Goal: Information Seeking & Learning: Learn about a topic

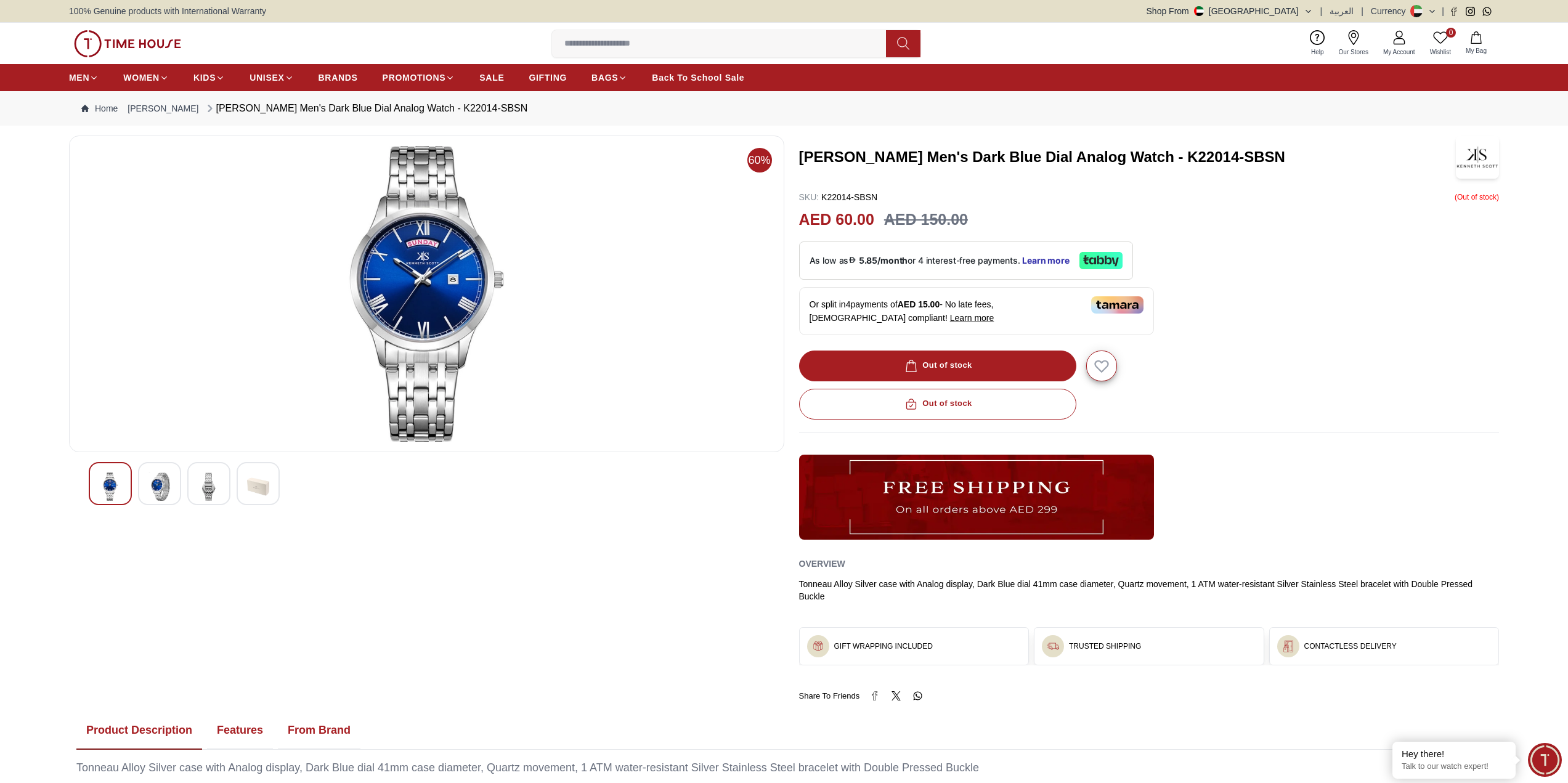
click at [435, 259] on img at bounding box center [426, 294] width 695 height 295
click at [162, 491] on img at bounding box center [159, 487] width 22 height 29
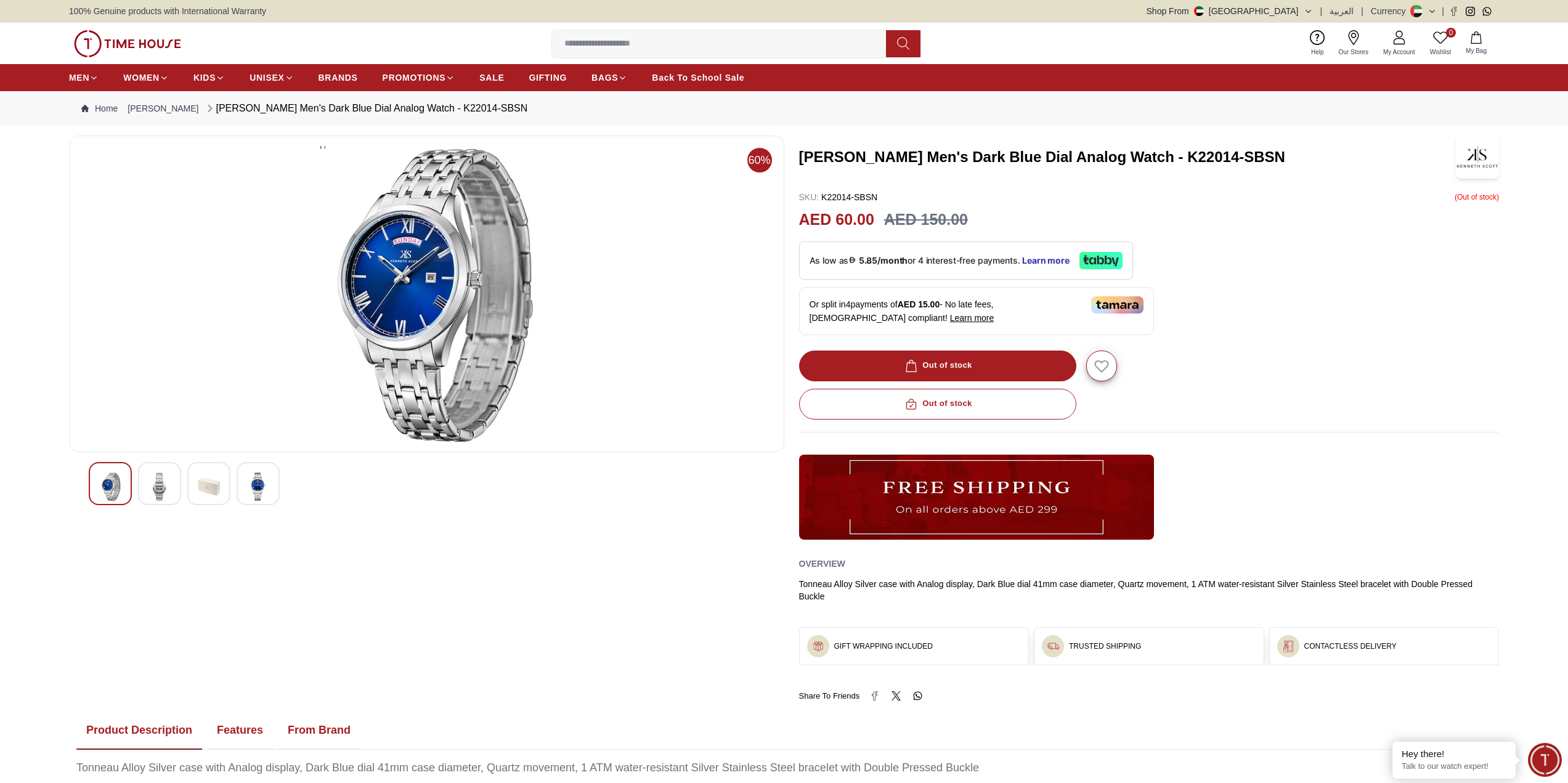
click at [195, 483] on div at bounding box center [208, 484] width 43 height 43
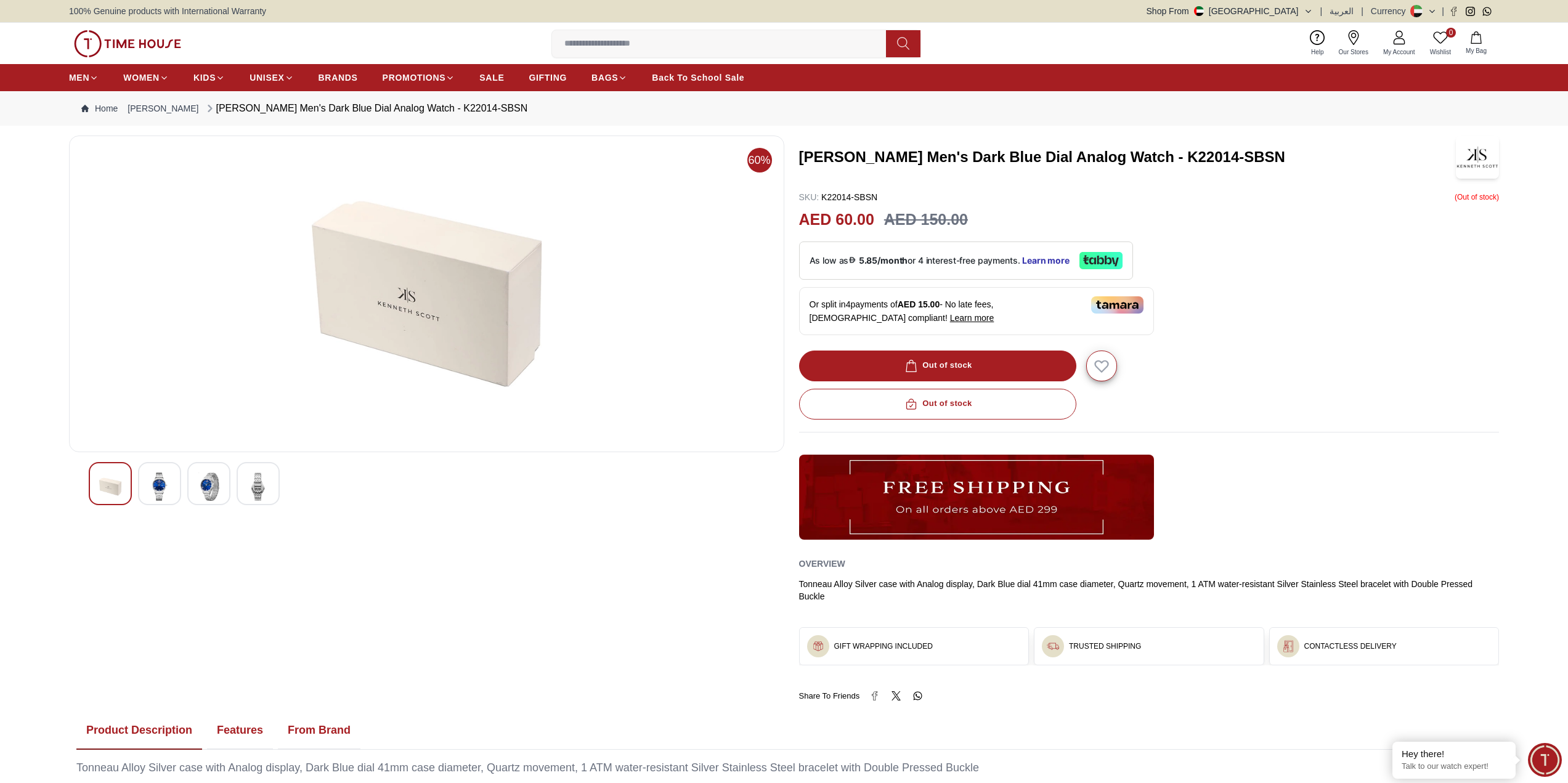
click at [249, 486] on img at bounding box center [258, 487] width 22 height 29
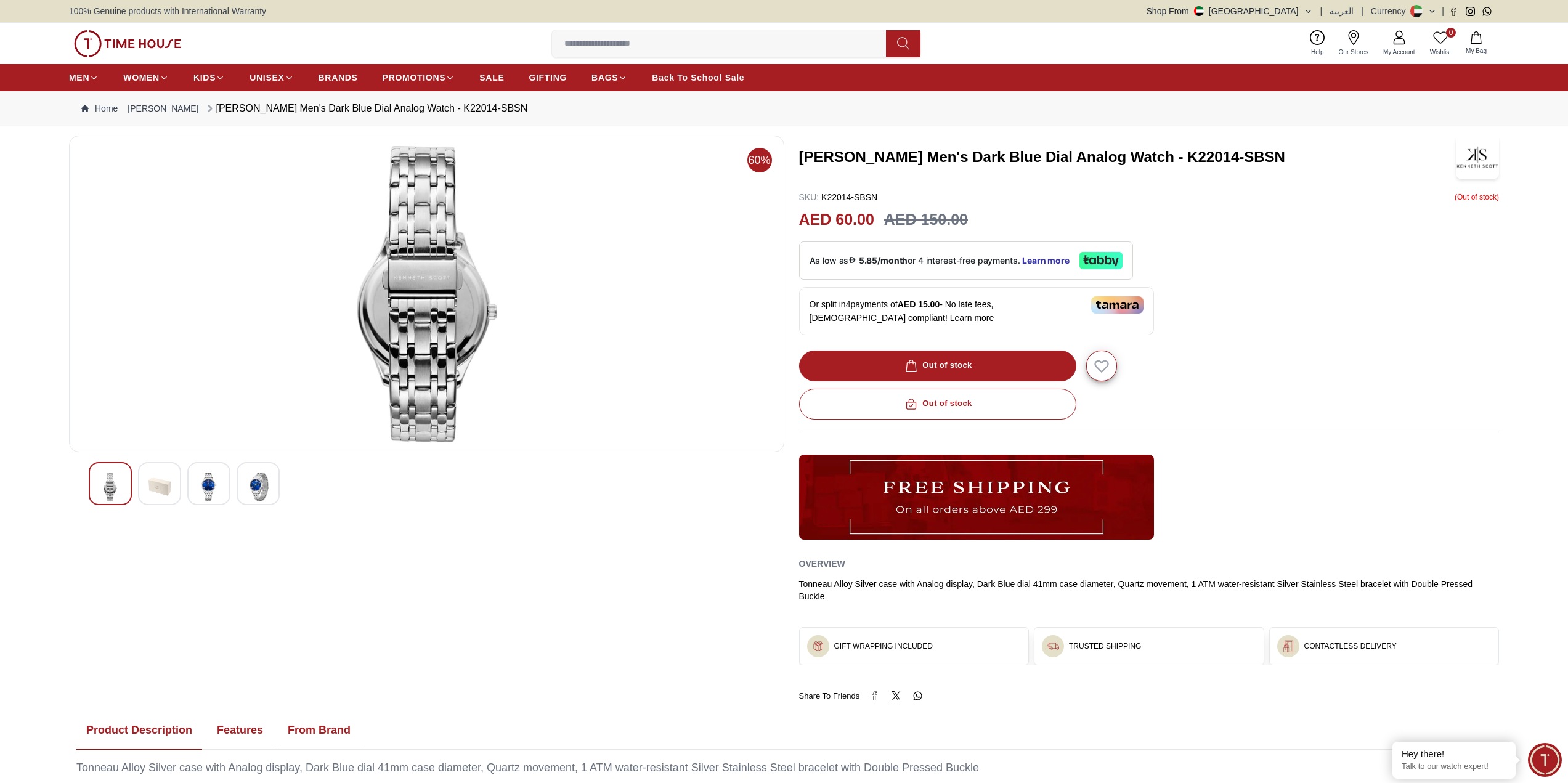
click at [220, 485] on div at bounding box center [208, 484] width 43 height 43
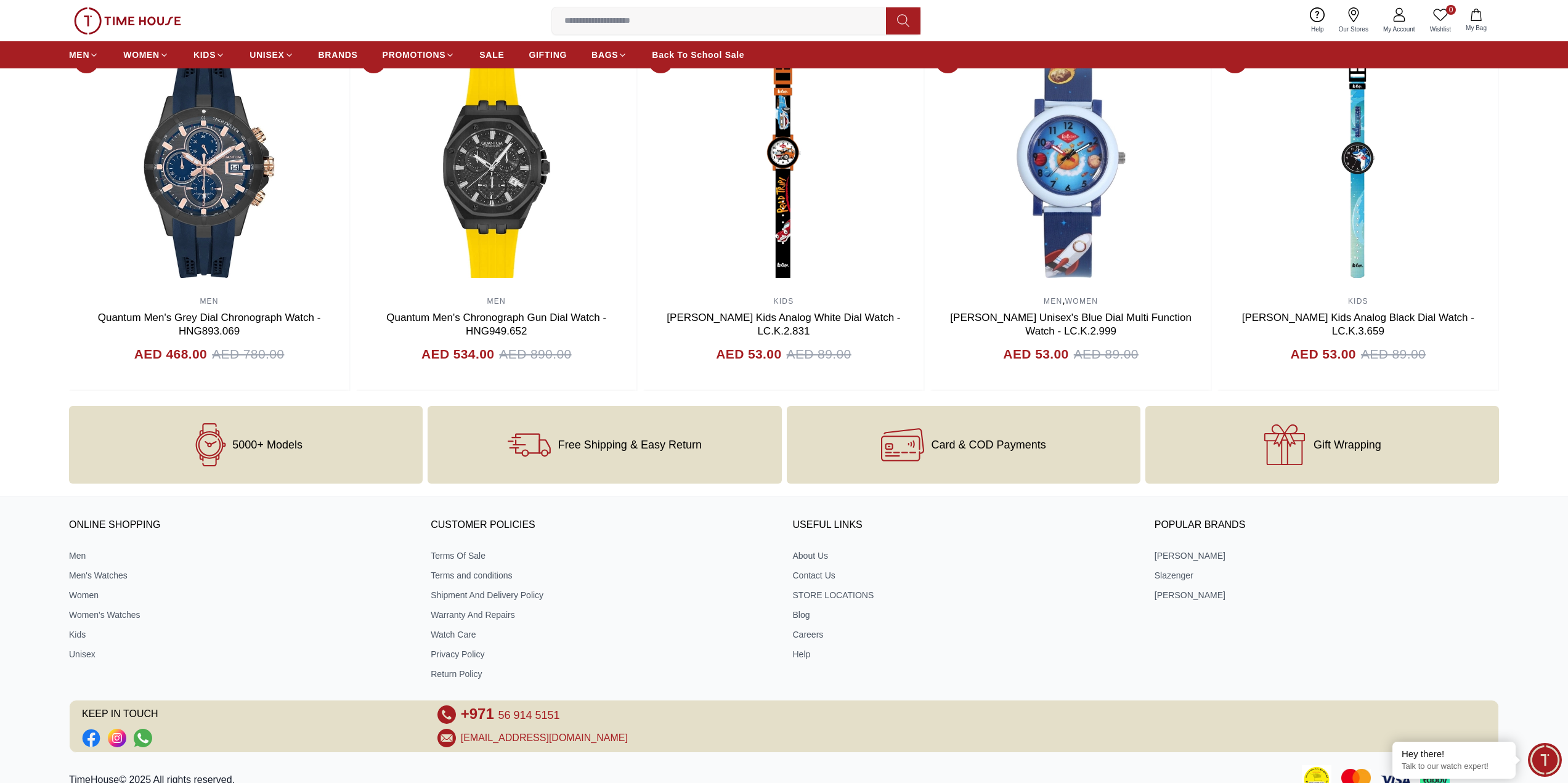
scroll to position [1269, 0]
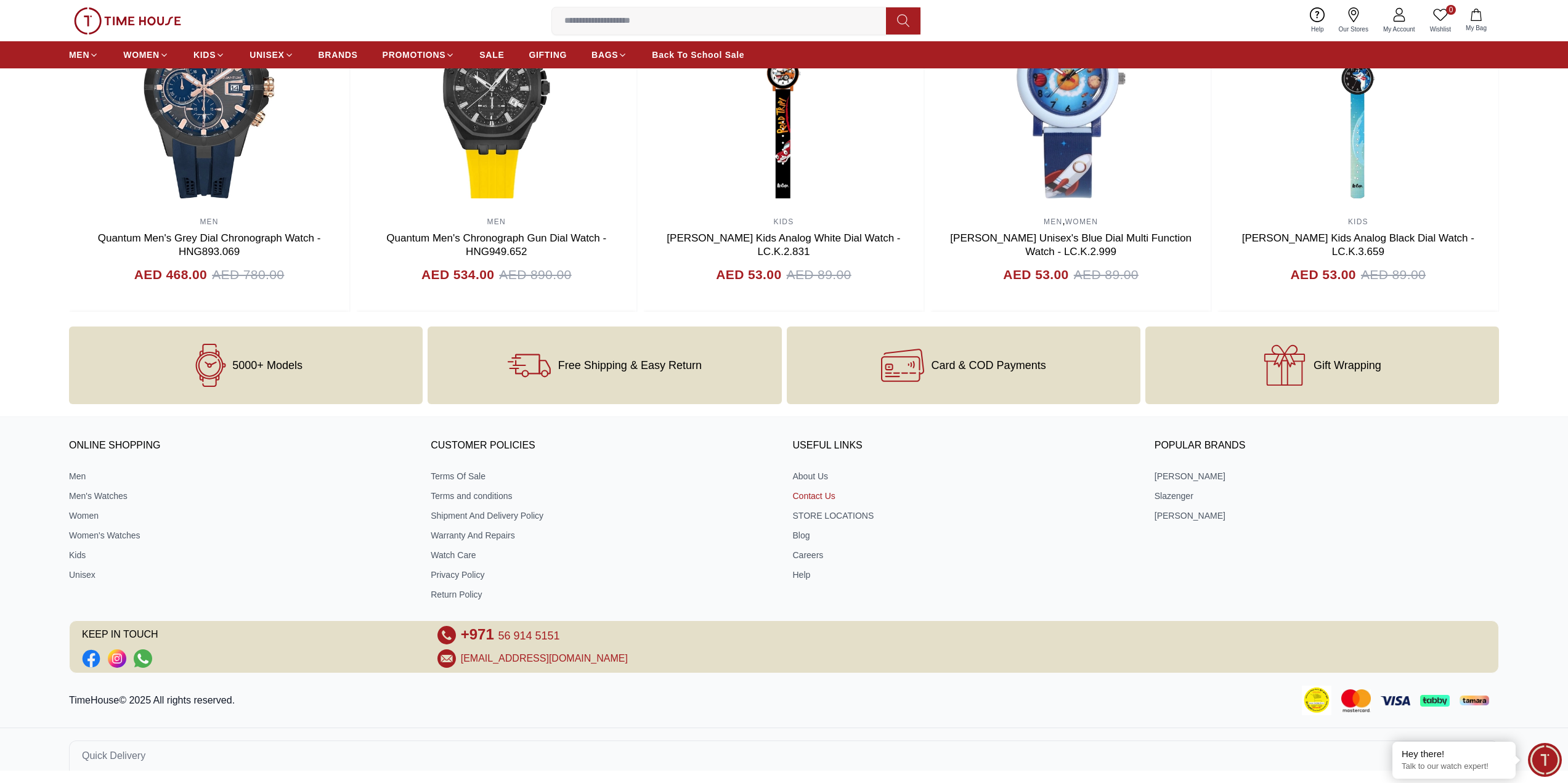
click at [819, 491] on link "Contact Us" at bounding box center [965, 496] width 344 height 12
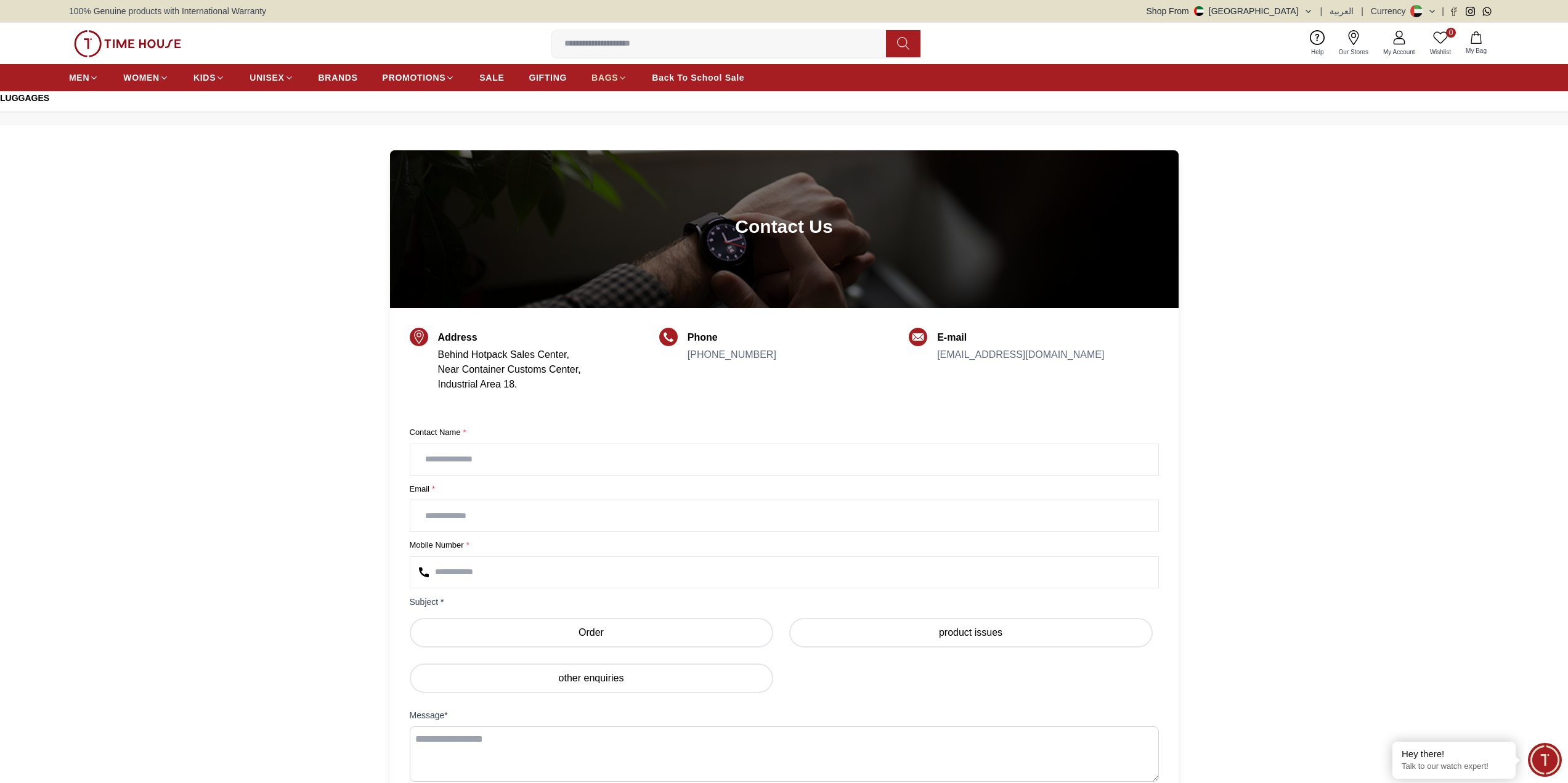
click at [612, 80] on span "BAGS" at bounding box center [605, 77] width 27 height 12
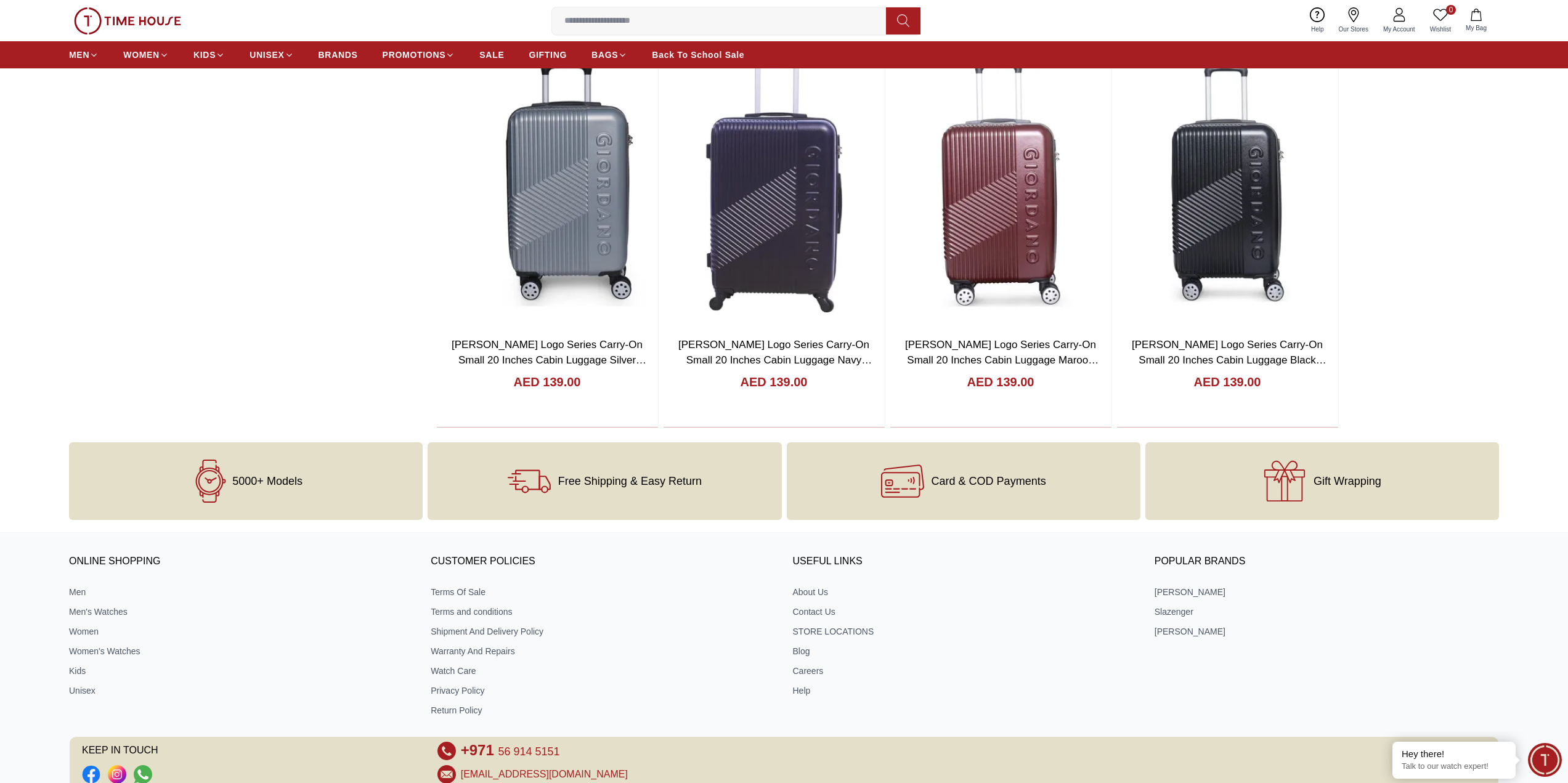
scroll to position [1443, 0]
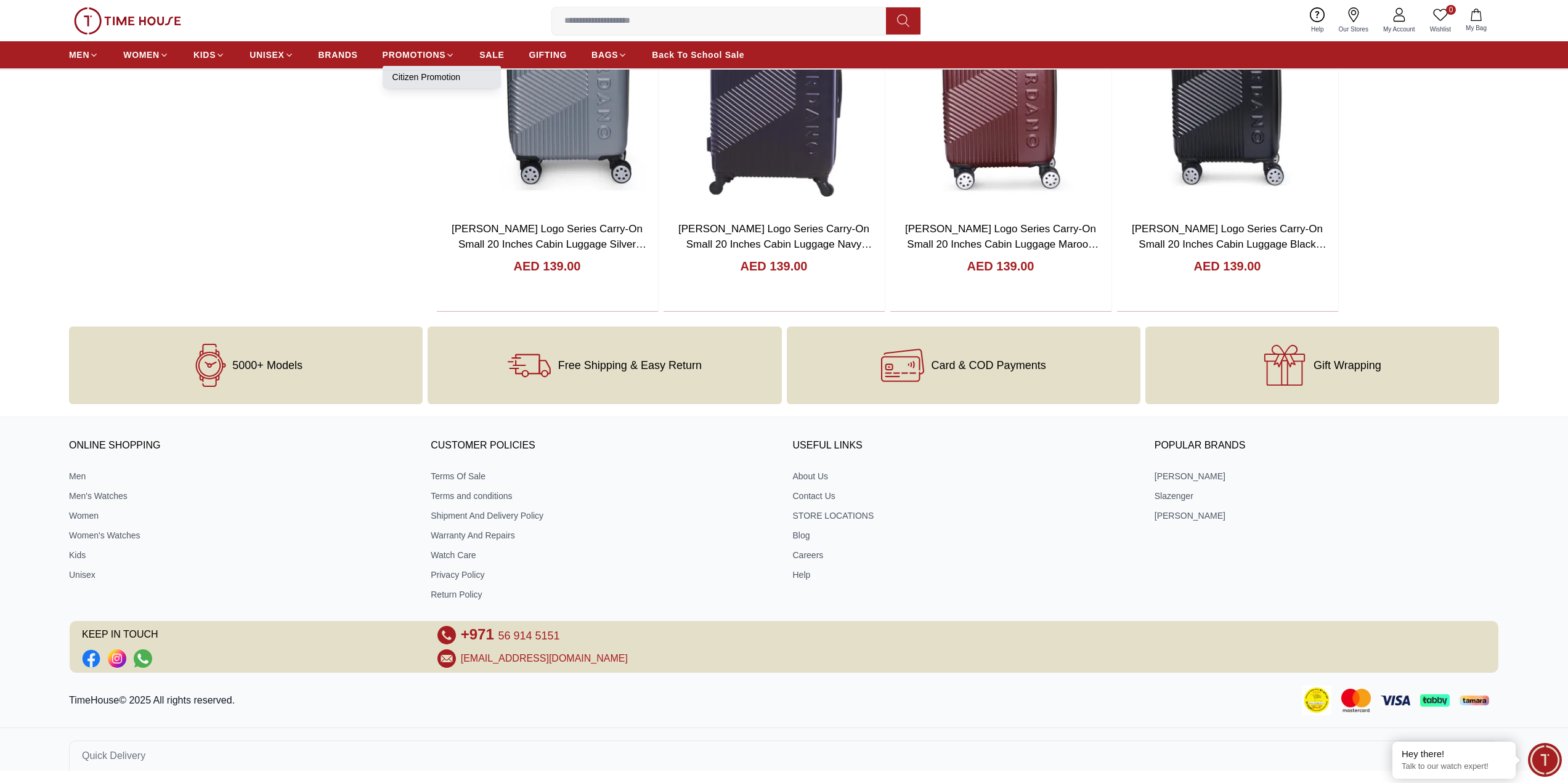
click at [422, 76] on link "Citizen Promotion" at bounding box center [441, 76] width 98 height 12
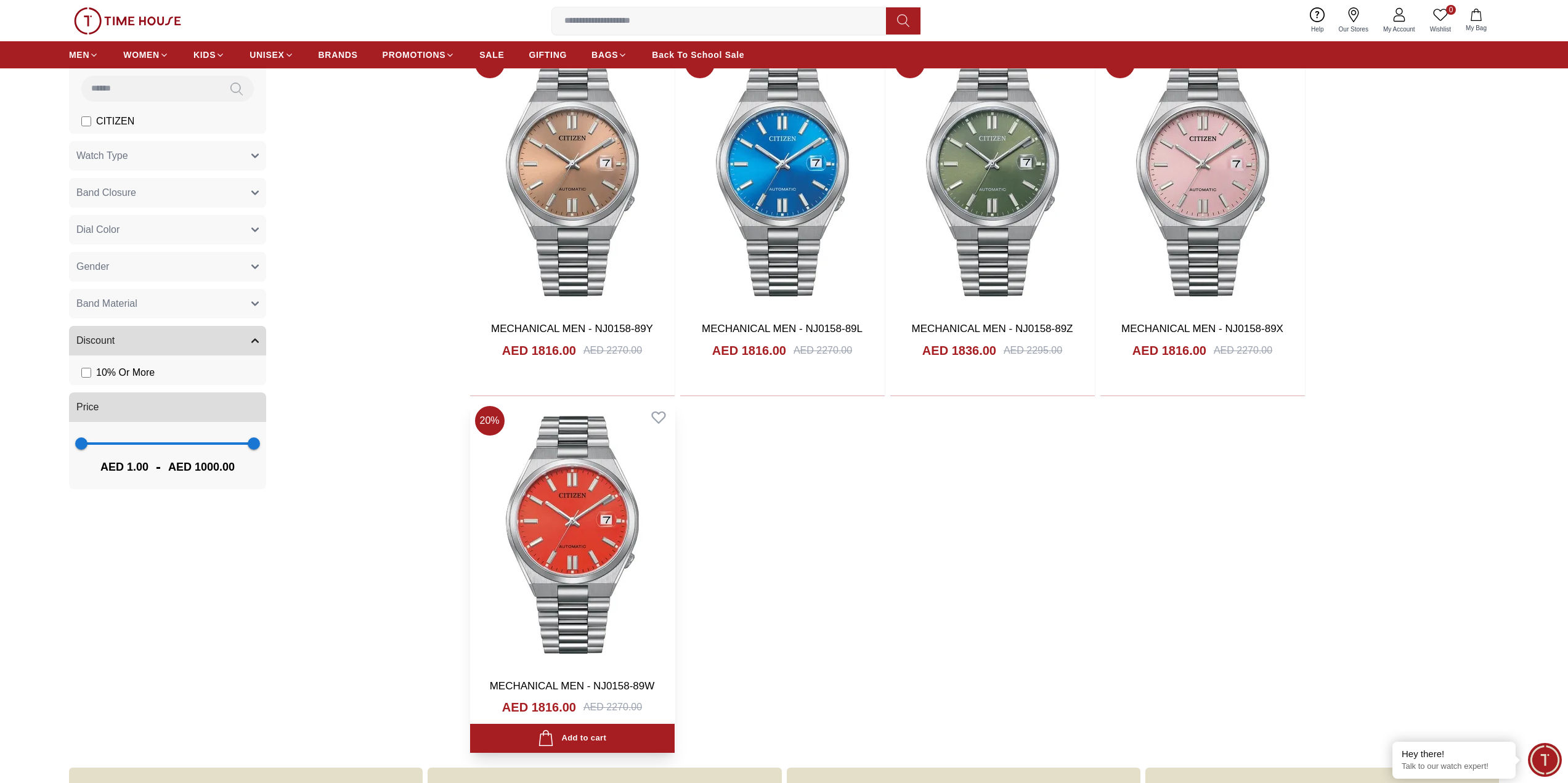
scroll to position [678, 0]
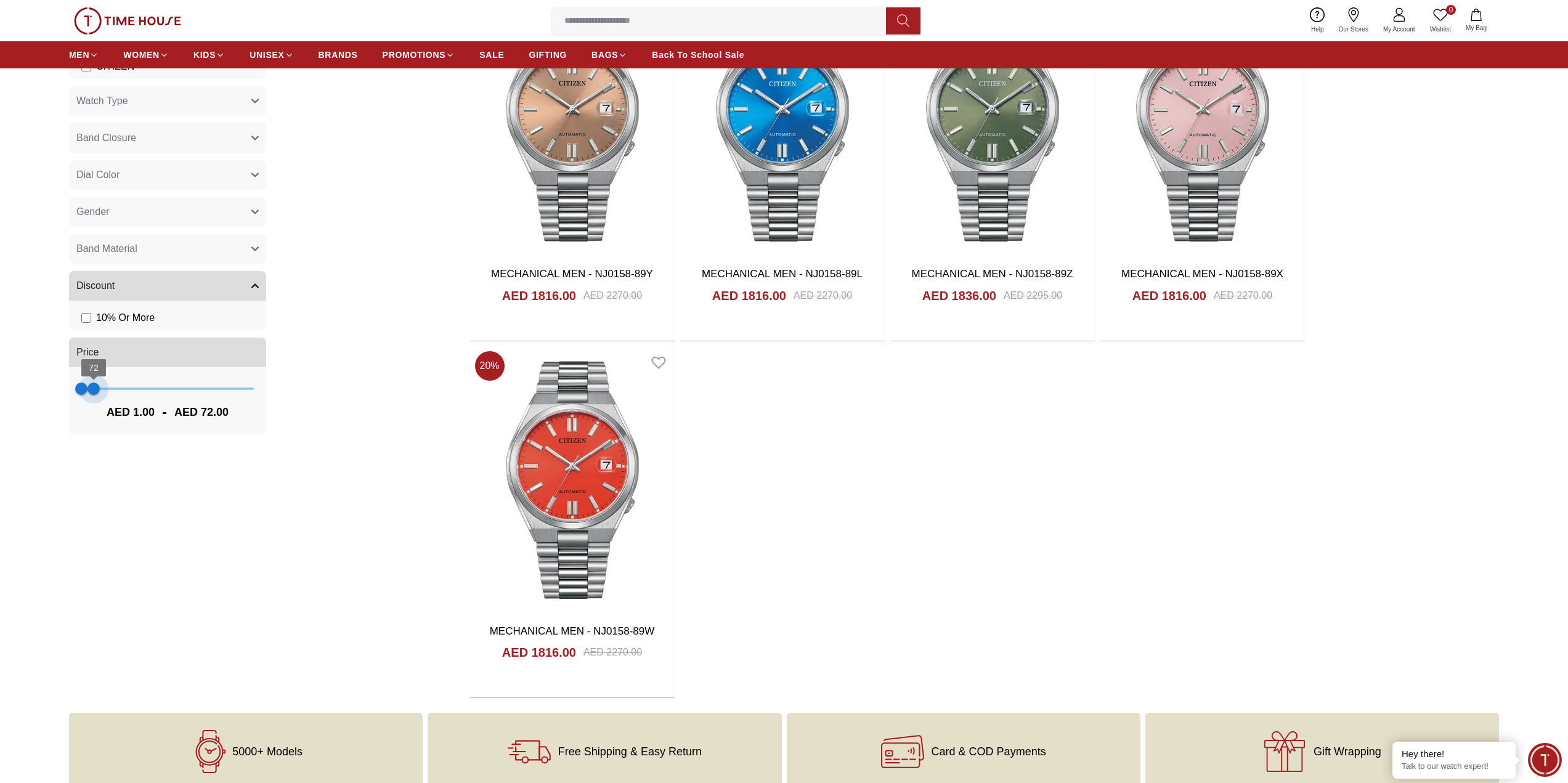
type input "**"
drag, startPoint x: 254, startPoint y: 389, endPoint x: 98, endPoint y: 389, distance: 156.0
click at [98, 389] on span "97" at bounding box center [97, 388] width 12 height 12
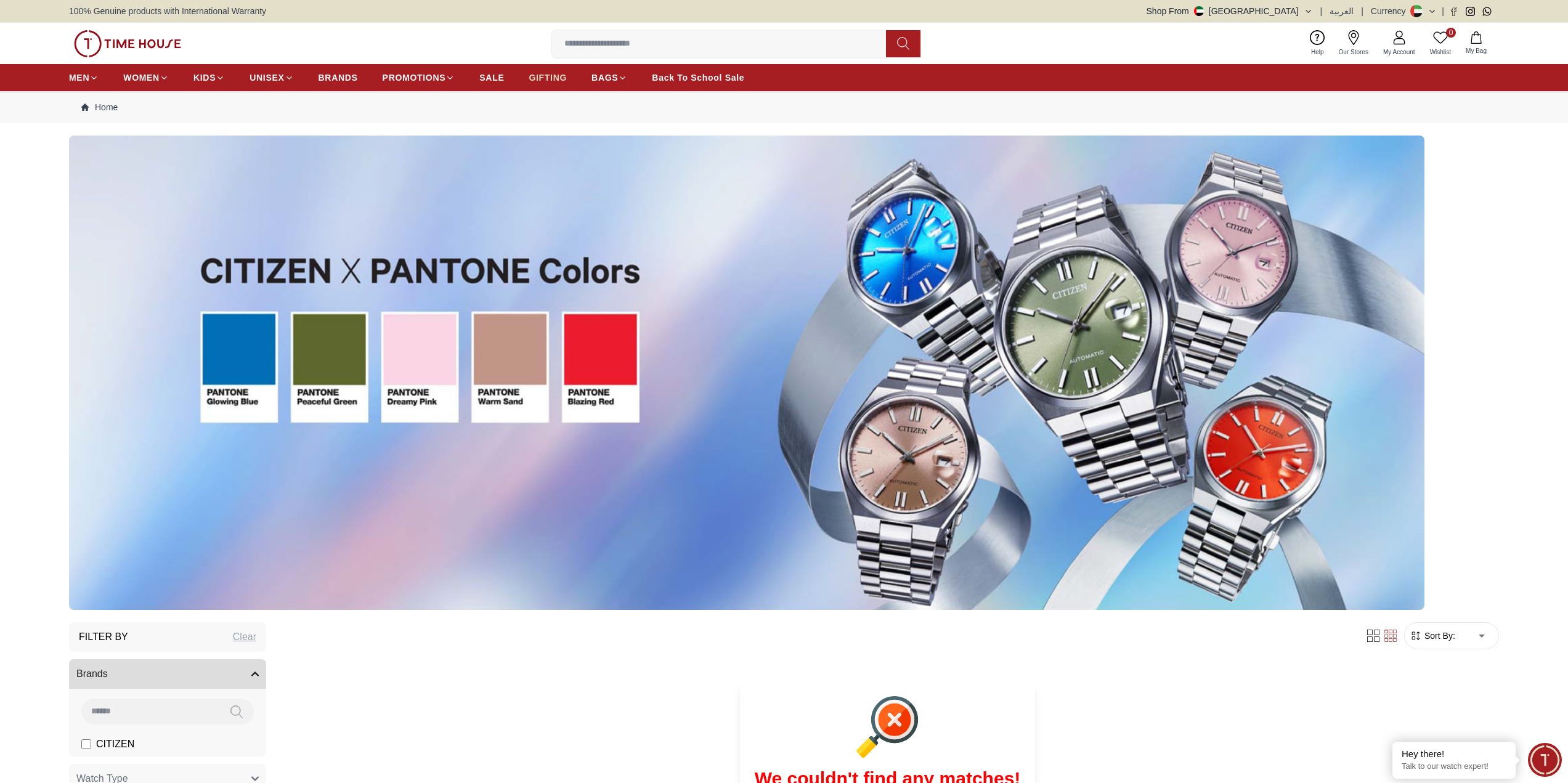
click at [556, 82] on span "GIFTING" at bounding box center [548, 77] width 38 height 12
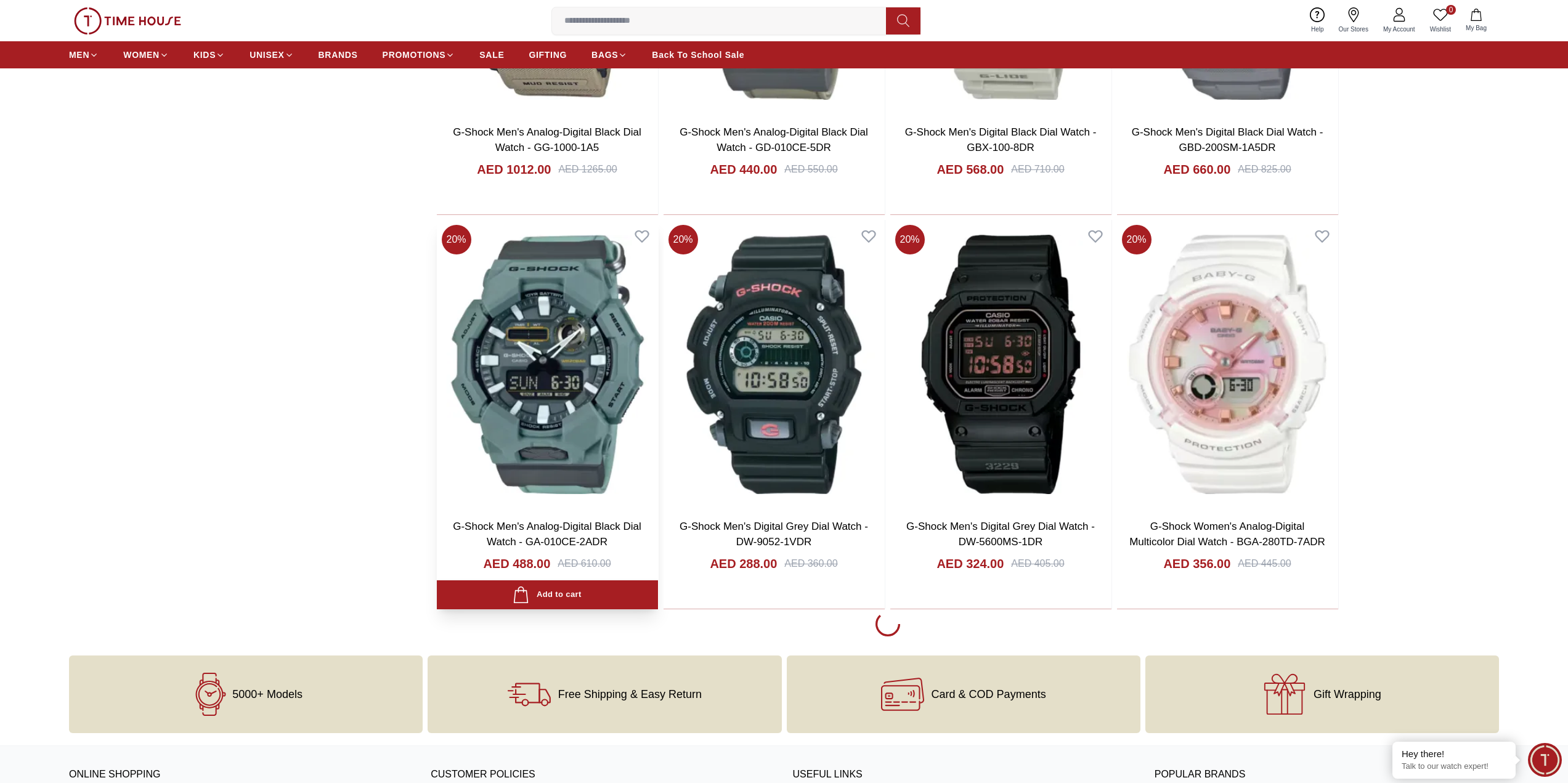
scroll to position [2280, 0]
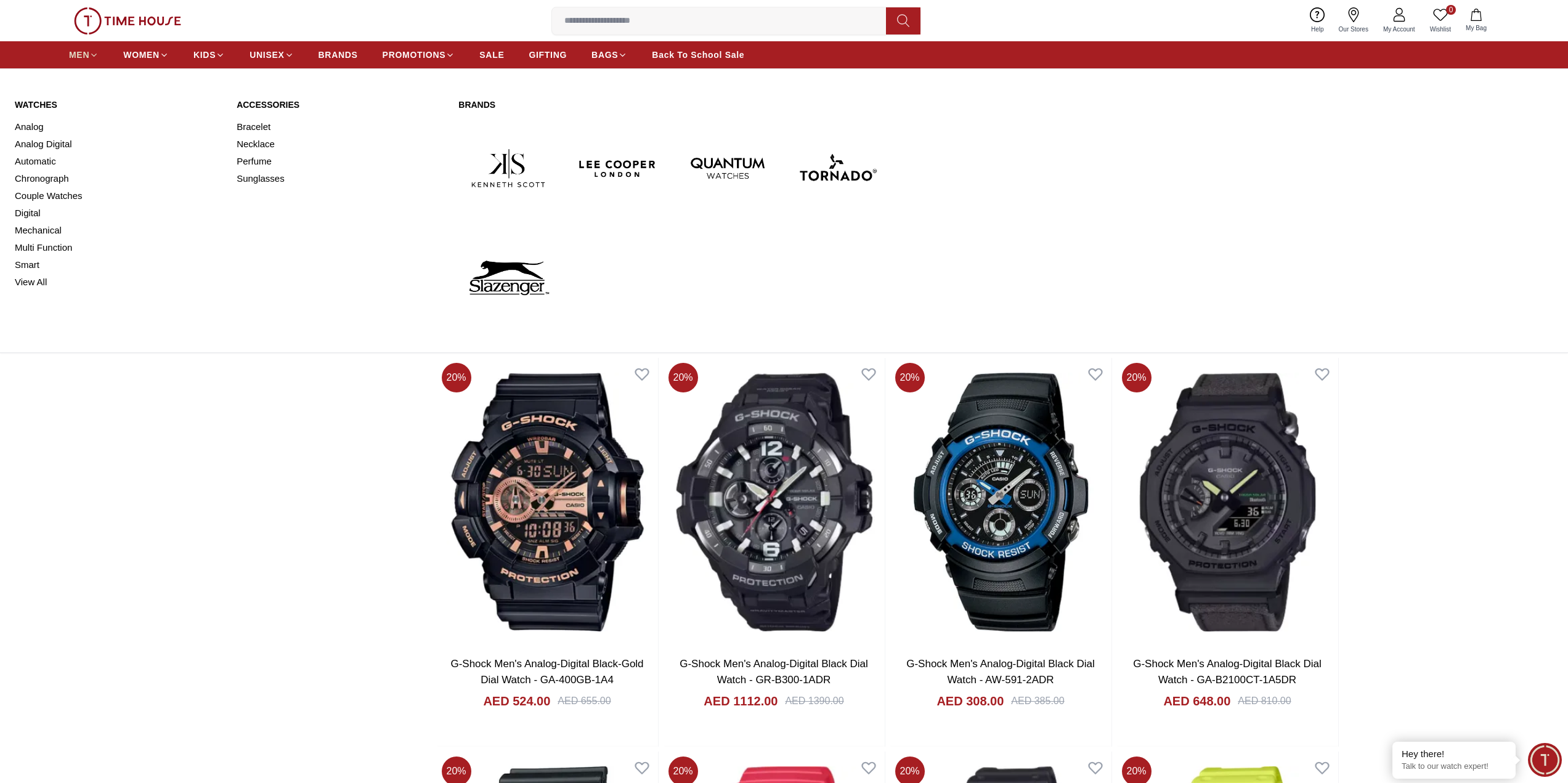
click at [84, 61] on link "MEN" at bounding box center [83, 54] width 30 height 22
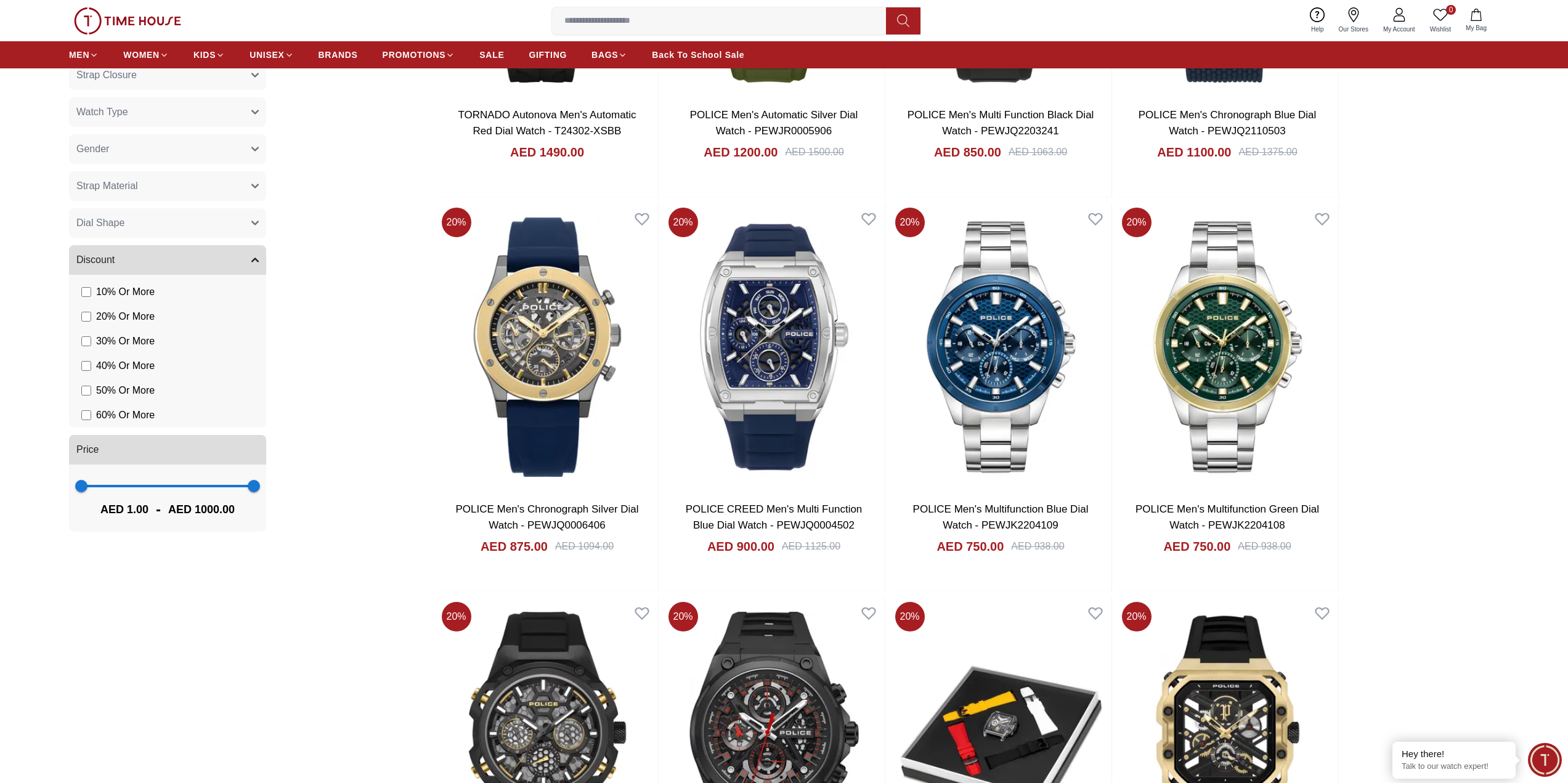
scroll to position [863, 0]
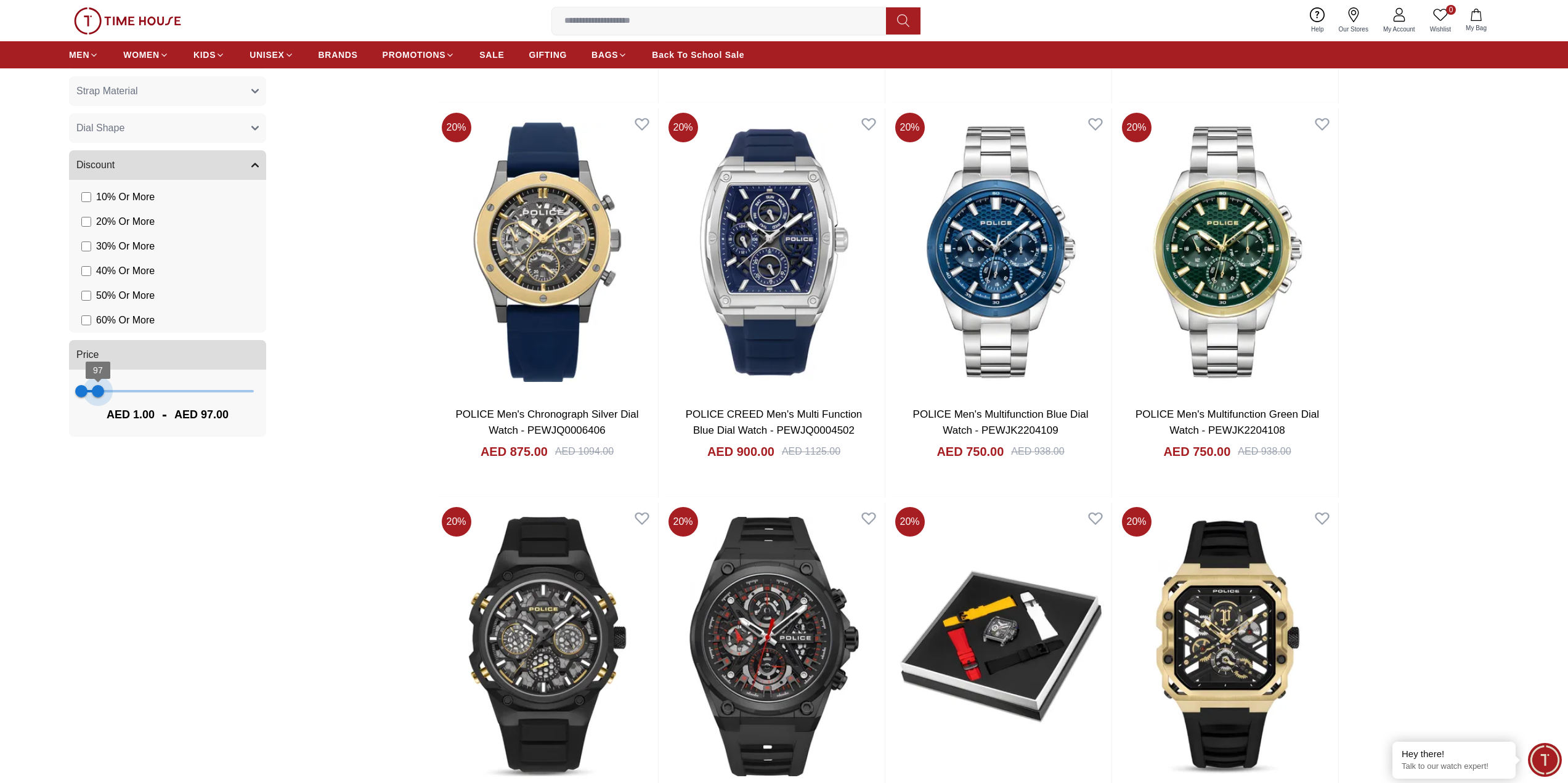
type input "***"
drag, startPoint x: 249, startPoint y: 390, endPoint x: 99, endPoint y: 394, distance: 150.1
click at [99, 394] on span "108" at bounding box center [99, 391] width 12 height 12
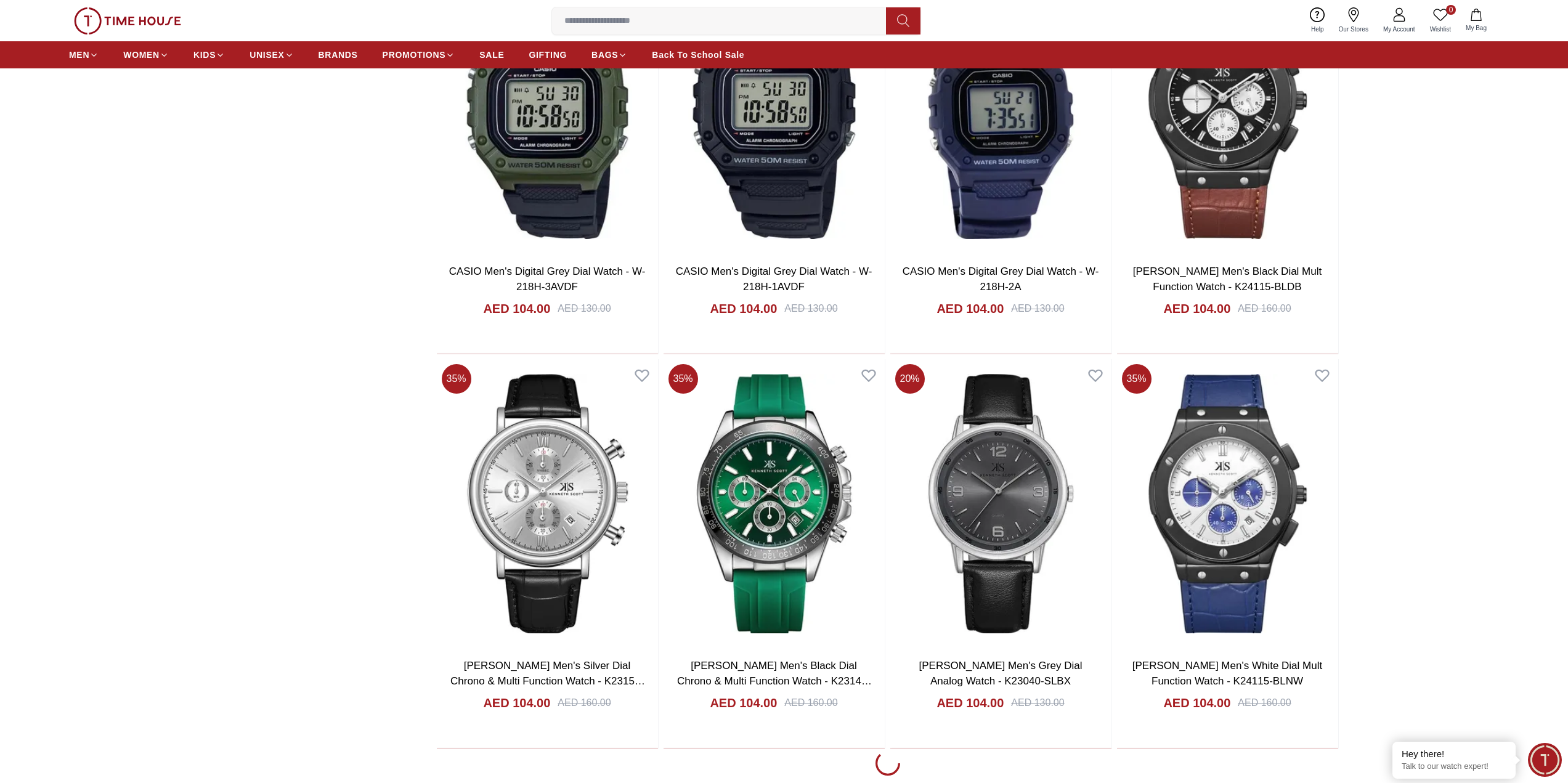
scroll to position [1385, 0]
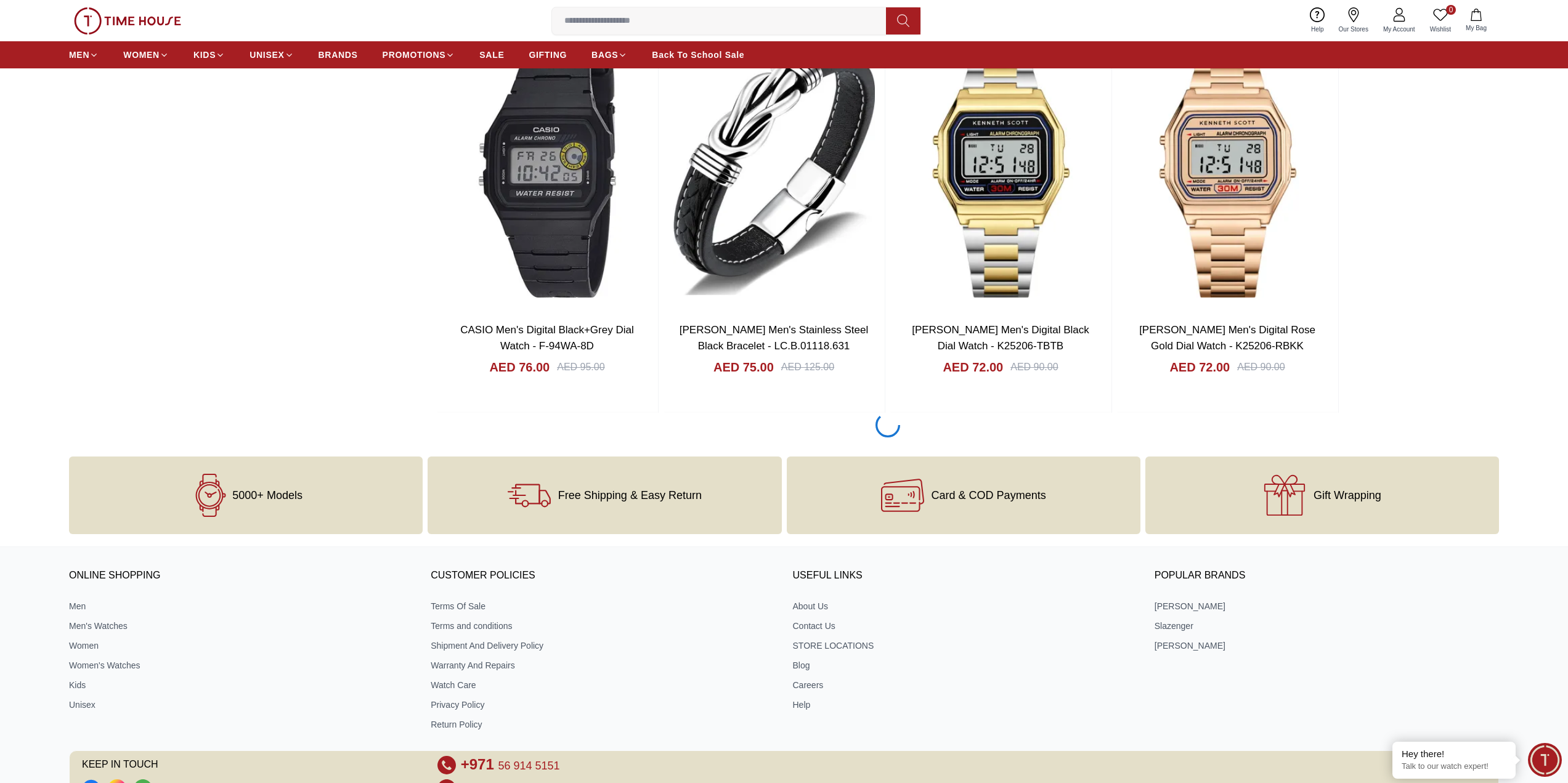
scroll to position [5646, 0]
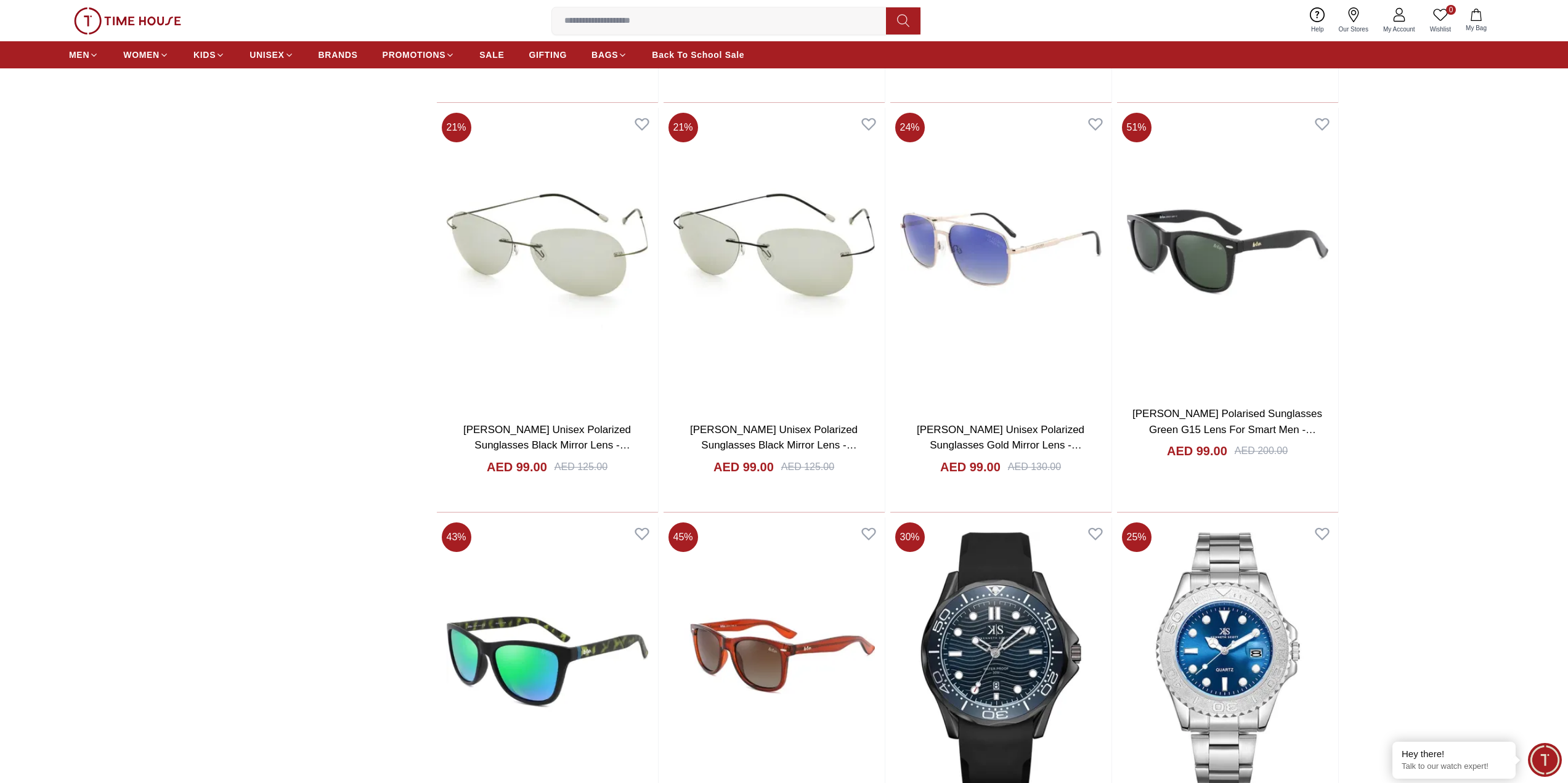
scroll to position [6132, 0]
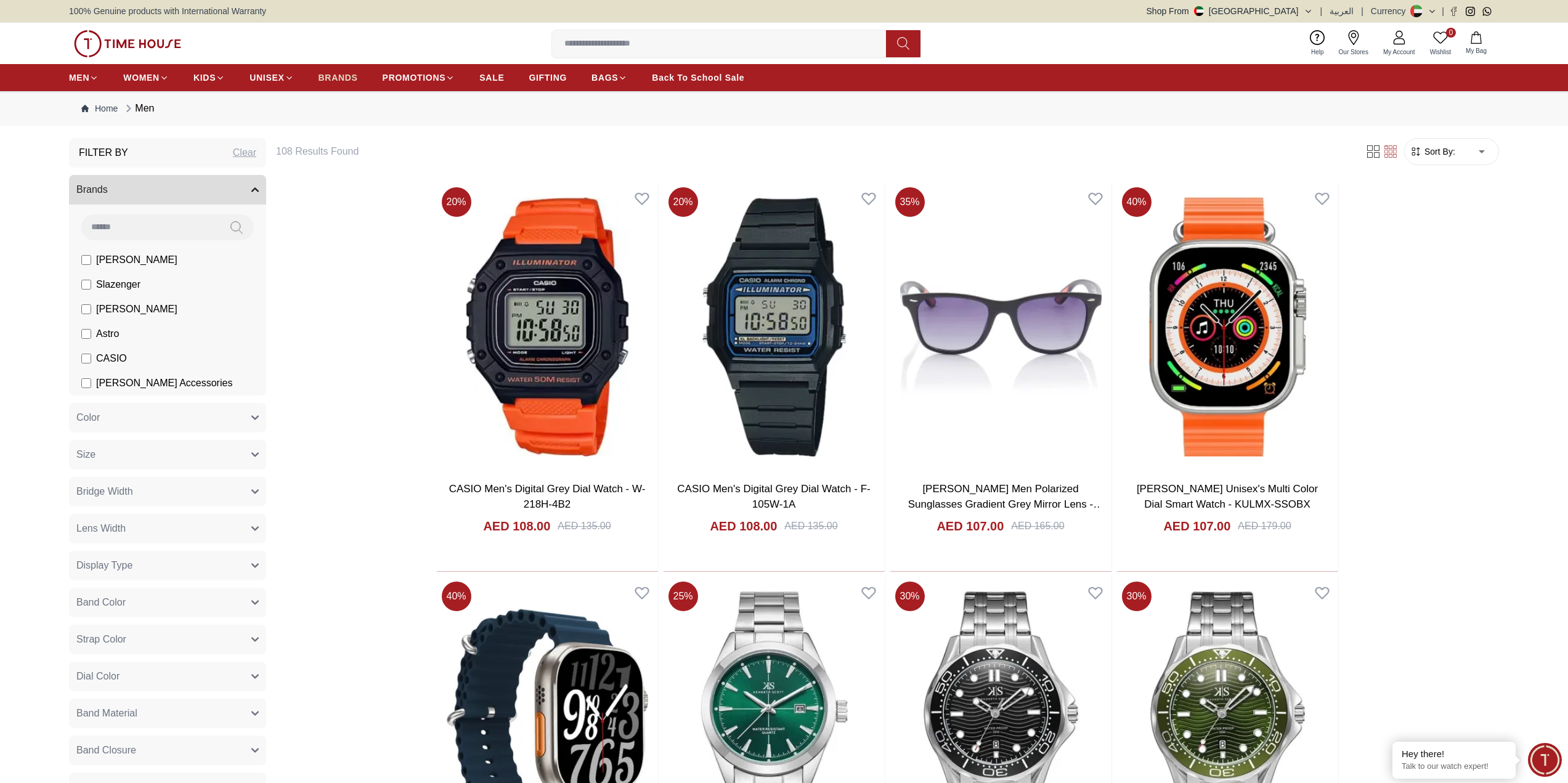
click at [333, 74] on span "BRANDS" at bounding box center [337, 77] width 39 height 12
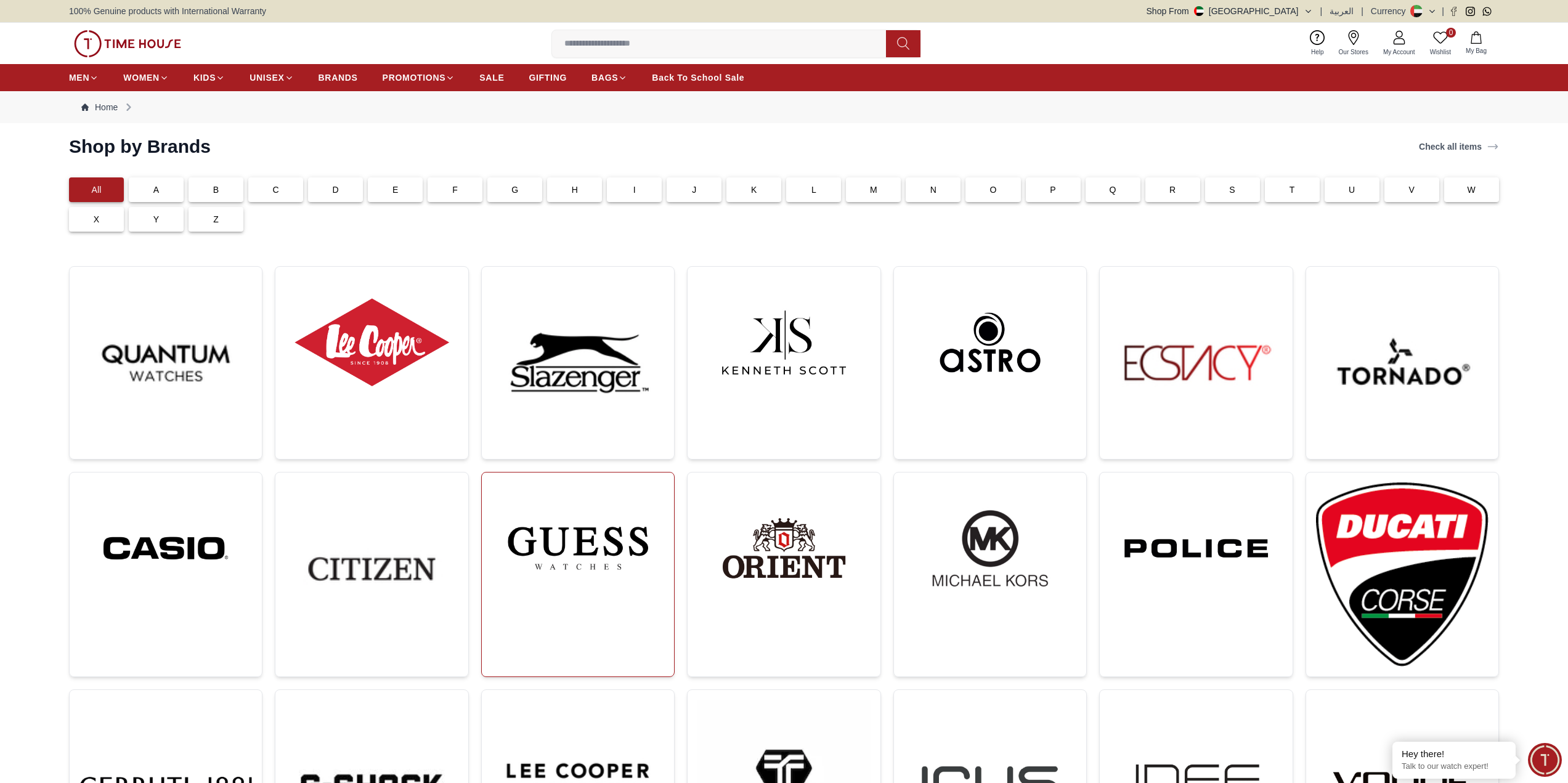
click at [610, 542] on img at bounding box center [577, 549] width 173 height 132
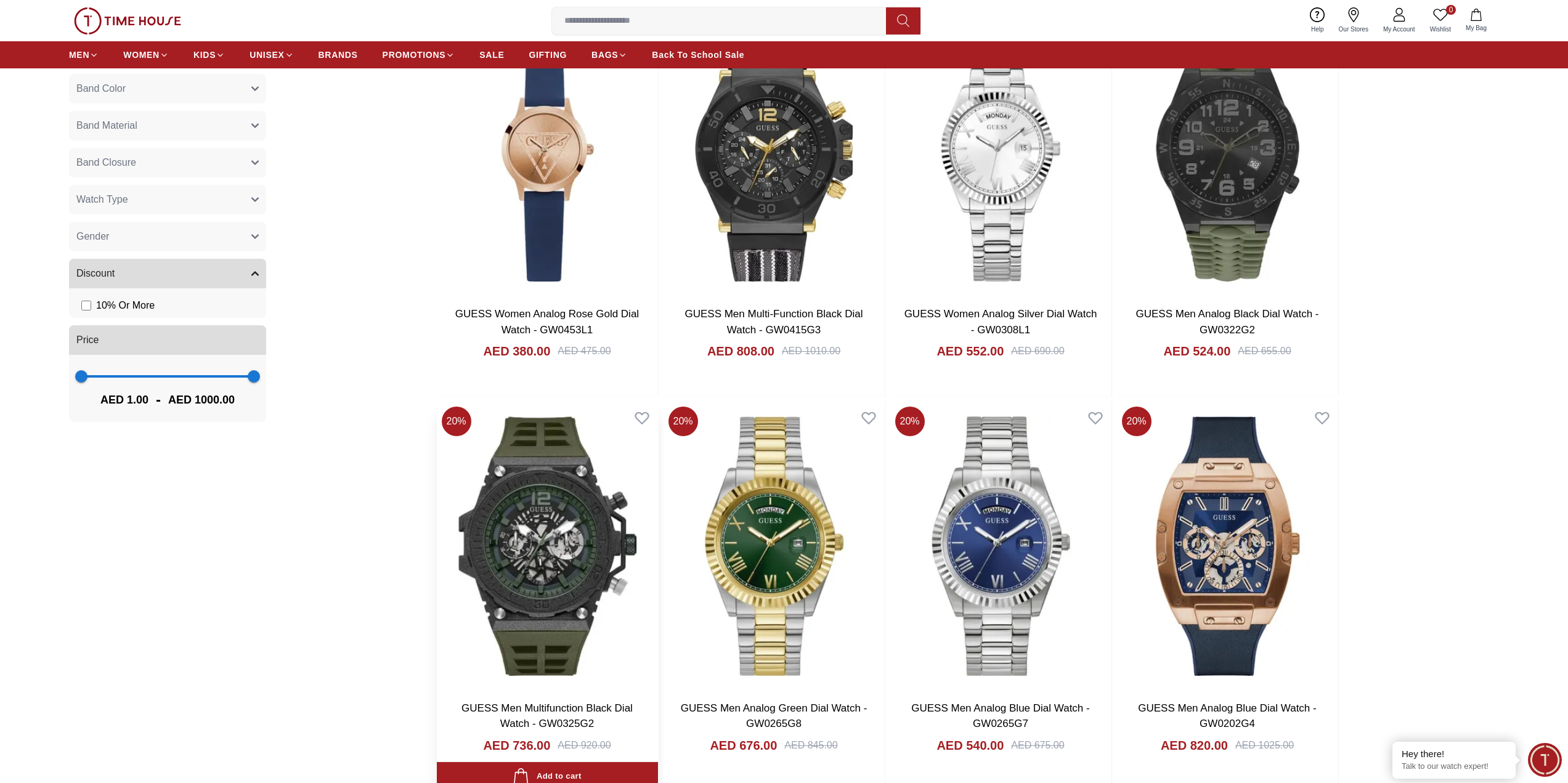
scroll to position [801, 0]
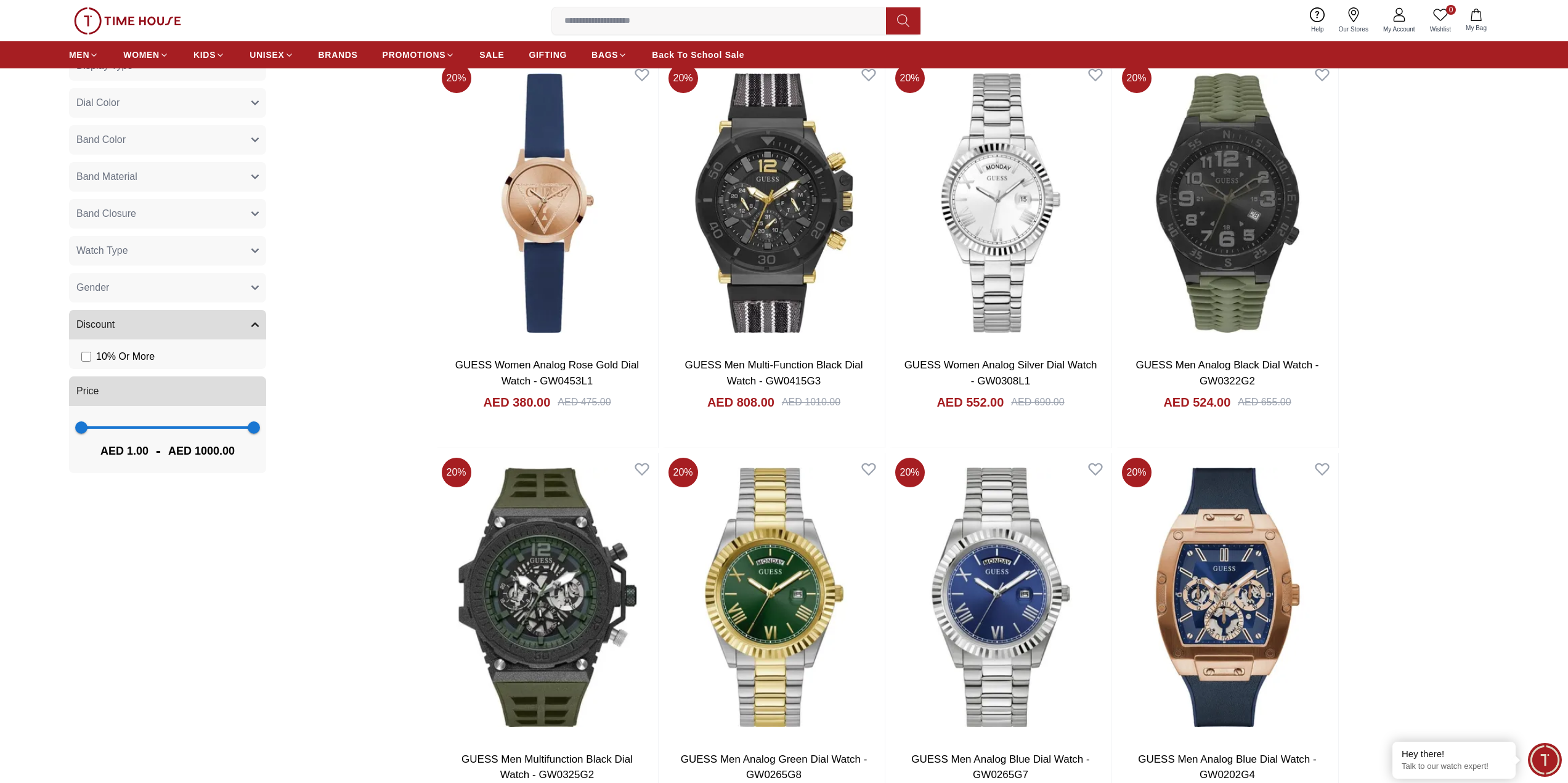
click at [217, 325] on button "Discount" at bounding box center [167, 324] width 197 height 30
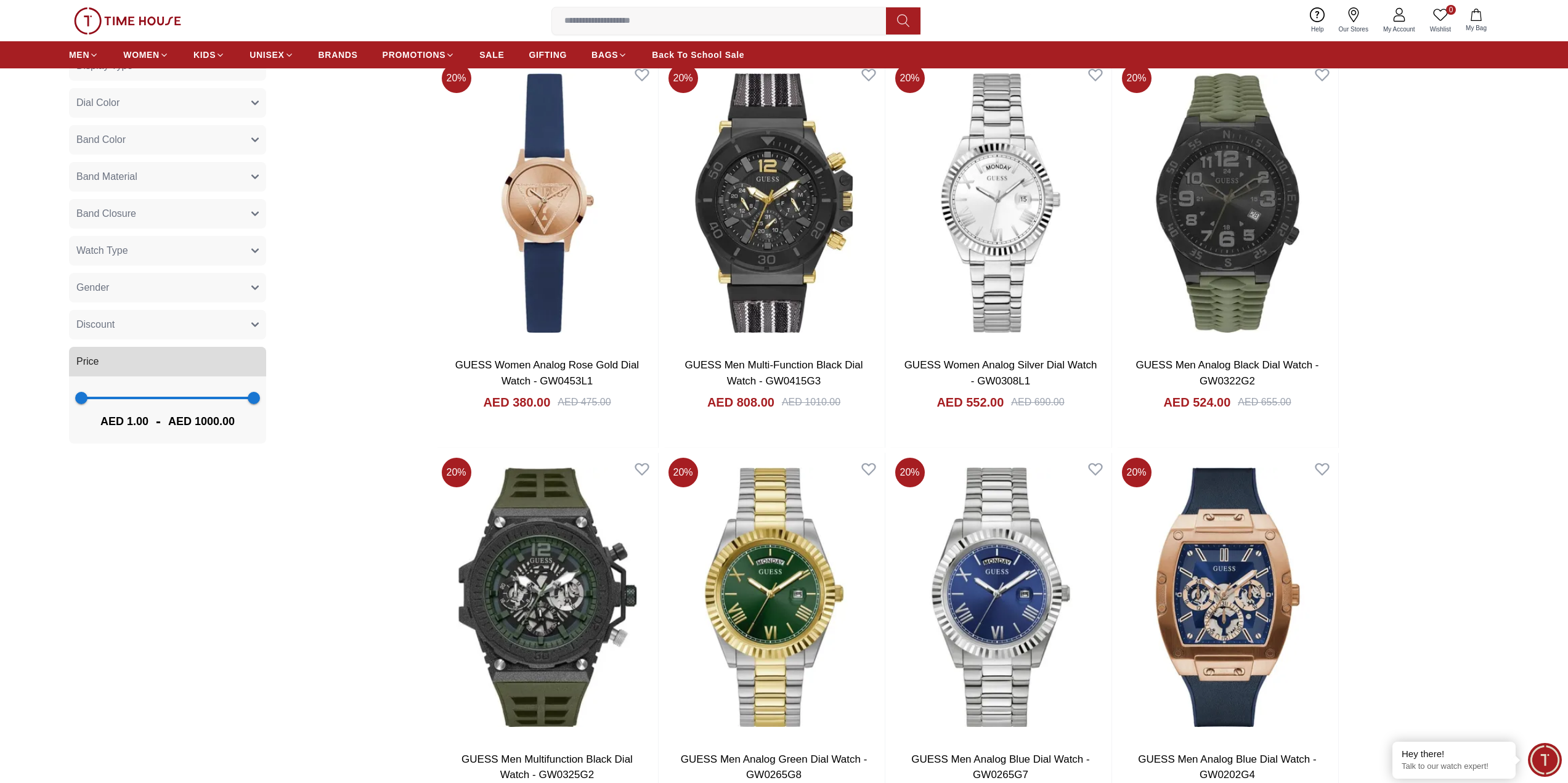
click at [225, 295] on button "Gender" at bounding box center [167, 288] width 197 height 30
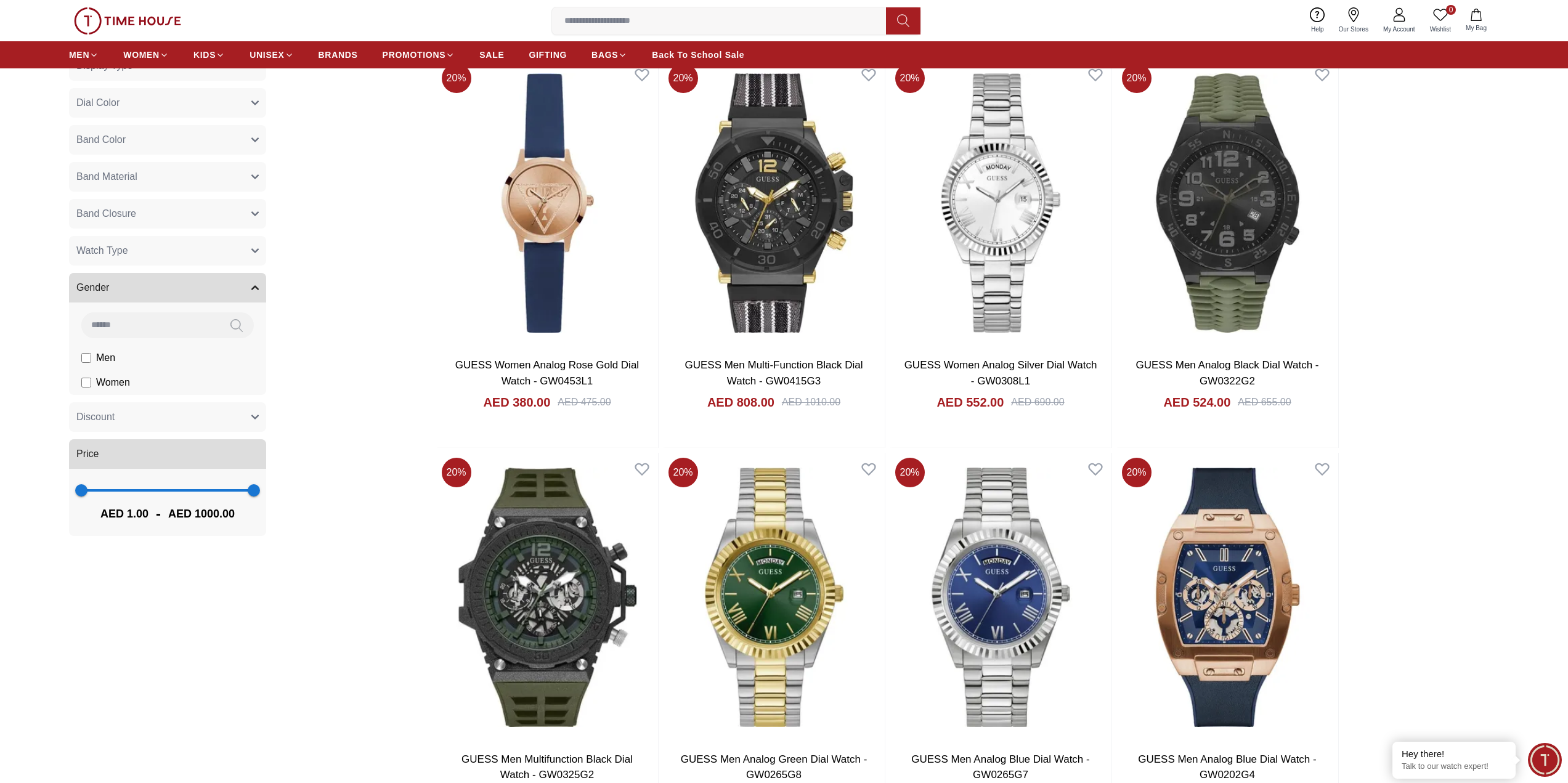
click at [0, 0] on span "Men" at bounding box center [0, 0] width 0 height 0
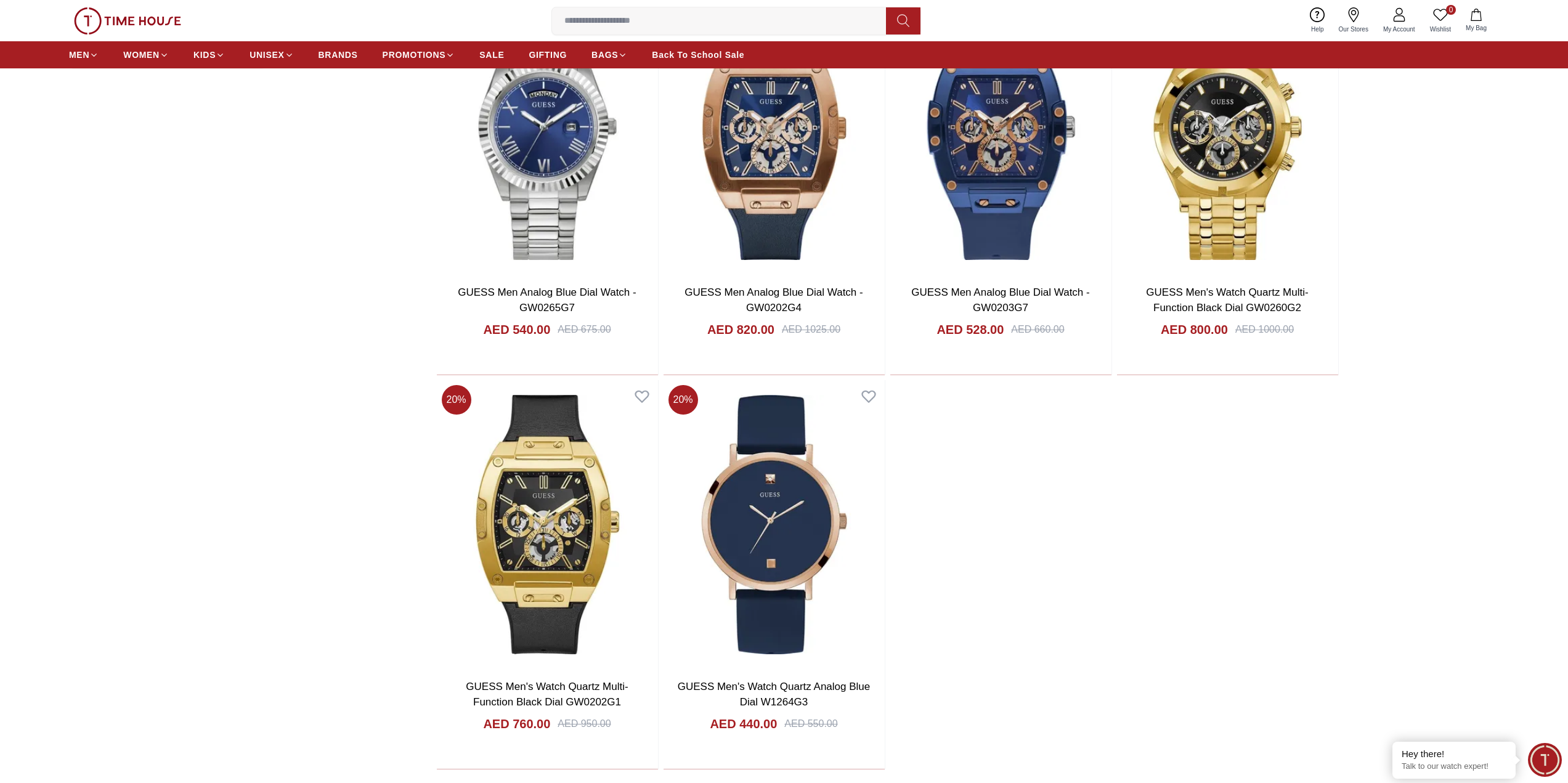
scroll to position [1294, 0]
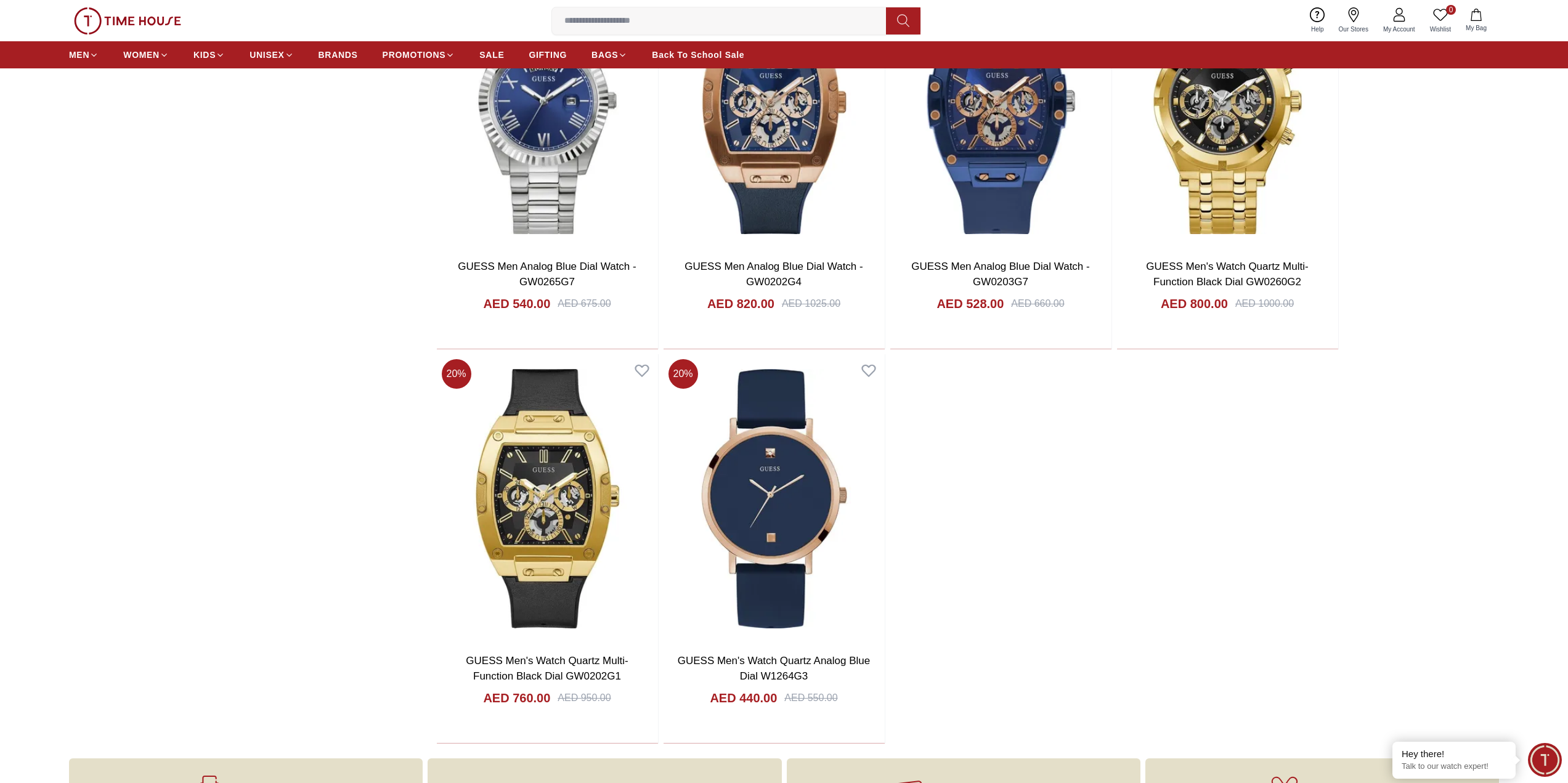
click at [606, 22] on input at bounding box center [724, 21] width 344 height 25
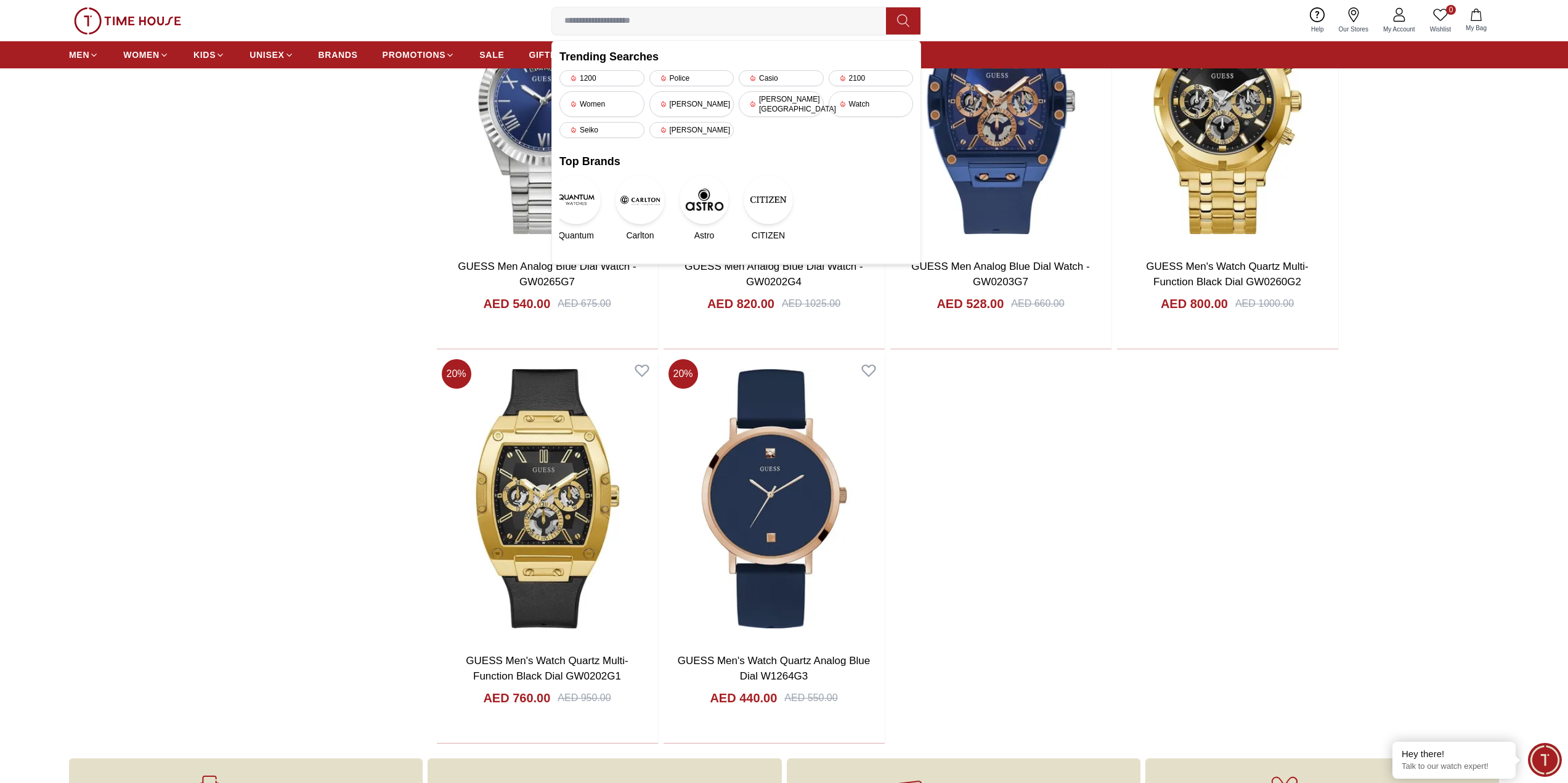
paste input "******"
type input "******"
